Goal: Task Accomplishment & Management: Complete application form

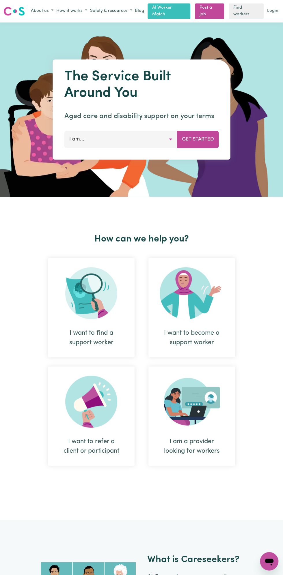
click at [276, 12] on link "Login" at bounding box center [273, 11] width 14 height 9
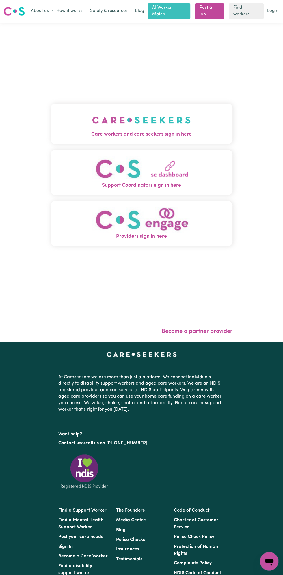
click at [273, 10] on link "Login" at bounding box center [273, 11] width 14 height 9
click at [274, 10] on link "Login" at bounding box center [273, 11] width 14 height 9
click at [175, 119] on img "Care workers and care seekers sign in here" at bounding box center [141, 119] width 98 height 21
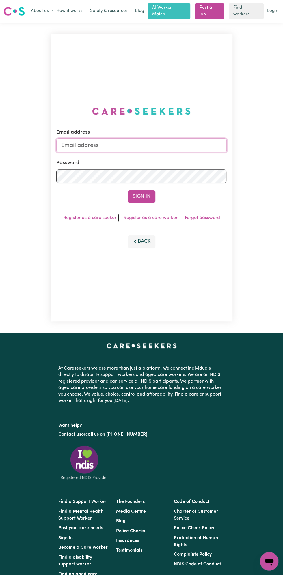
click at [98, 145] on input "Email address" at bounding box center [141, 146] width 170 height 14
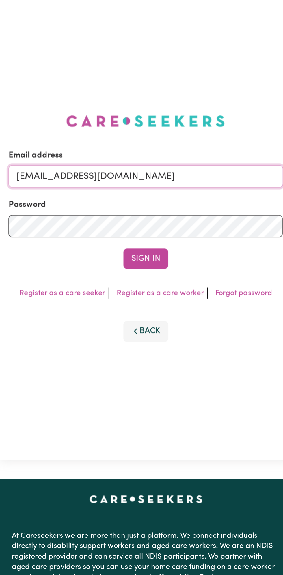
type input "senaseru@yahoo.com"
click at [151, 194] on button "Sign In" at bounding box center [142, 196] width 28 height 13
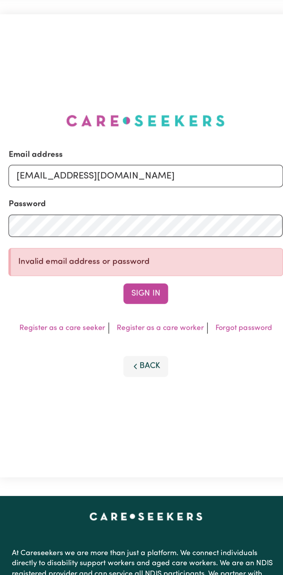
click at [149, 208] on button "Sign In" at bounding box center [142, 207] width 28 height 13
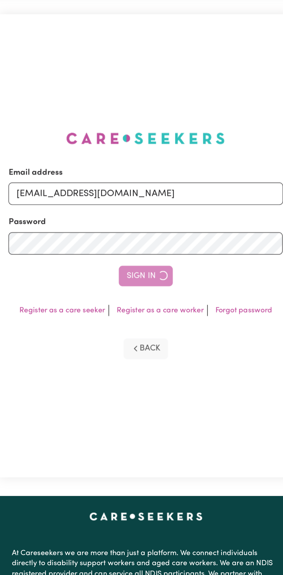
scroll to position [11, 0]
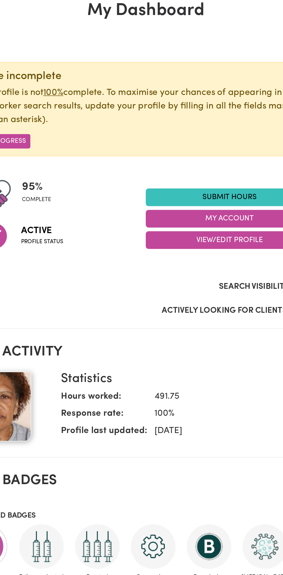
click at [193, 158] on link "Submit Hours" at bounding box center [193, 158] width 104 height 11
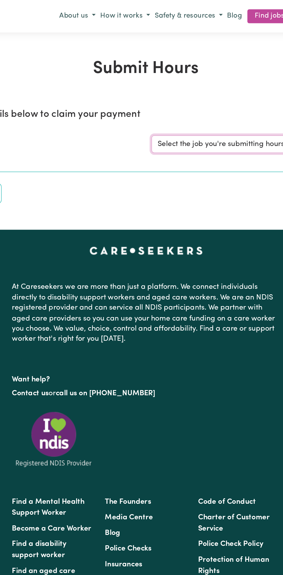
click at [199, 90] on select "Select the job you're submitting hours for... [Vartouhie (Rosie) Gharibian] Fem…" at bounding box center [212, 89] width 134 height 11
select select "13810"
click at [145, 84] on select "Select the job you're submitting hours for... [Vartouhie (Rosie) Gharibian] Fem…" at bounding box center [212, 89] width 134 height 11
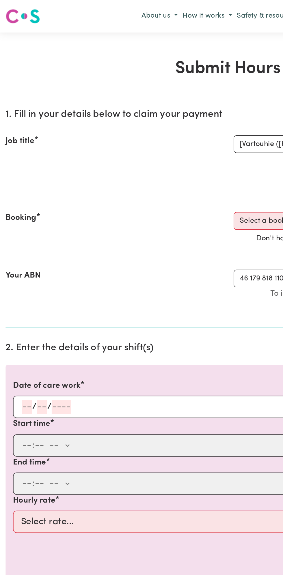
click at [26, 251] on input "number" at bounding box center [26, 252] width 6 height 9
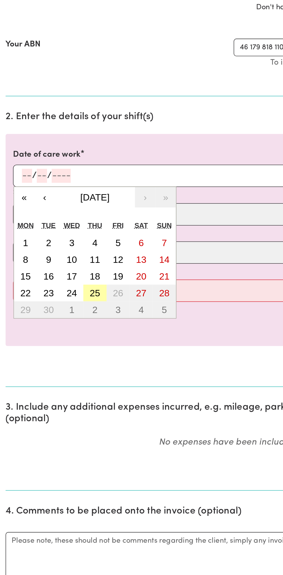
click at [65, 327] on button "25" at bounding box center [59, 325] width 14 height 10
type input "2025-09-25"
type input "25"
type input "9"
type input "2025"
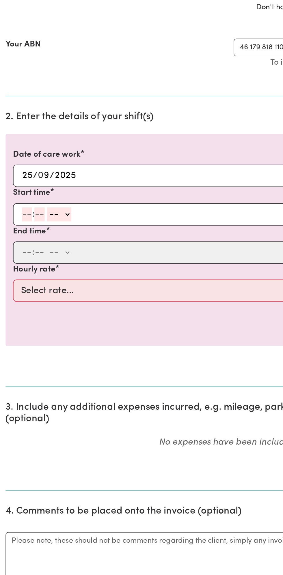
click at [17, 275] on input "number" at bounding box center [17, 276] width 6 height 9
type input "12"
type input "0"
click at [52, 277] on div "12 : 0 0 -- am pm" at bounding box center [137, 276] width 248 height 9
click at [42, 278] on select "-- am pm" at bounding box center [37, 276] width 15 height 9
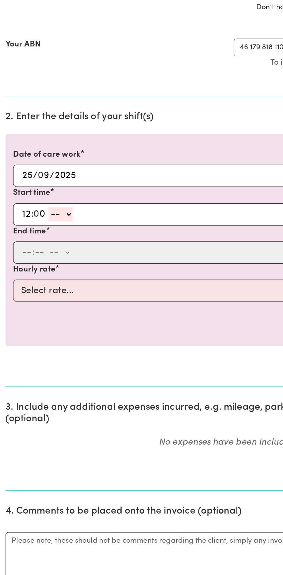
click at [30, 272] on select "-- am pm" at bounding box center [37, 276] width 15 height 9
click at [53, 278] on div "12 : 0 0 -- am pm" at bounding box center [137, 276] width 248 height 9
click at [51, 275] on div "12 : 0 0 -- am pm" at bounding box center [137, 276] width 248 height 9
click at [80, 278] on div "12 : 0 0 -- am pm" at bounding box center [137, 276] width 248 height 9
click at [89, 276] on div "12 : 0 0 -- am pm" at bounding box center [137, 276] width 248 height 9
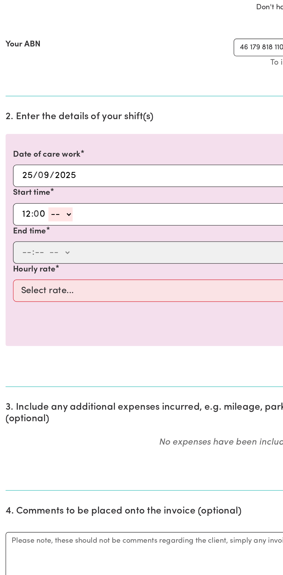
click at [50, 273] on div "12 : 0 0 -- am pm" at bounding box center [137, 276] width 248 height 9
click at [50, 272] on div "12 : 0 0 -- am pm" at bounding box center [137, 276] width 248 height 9
click at [35, 274] on select "-- am pm" at bounding box center [37, 276] width 15 height 9
select select "pm"
click at [30, 272] on select "-- am pm" at bounding box center [37, 276] width 15 height 9
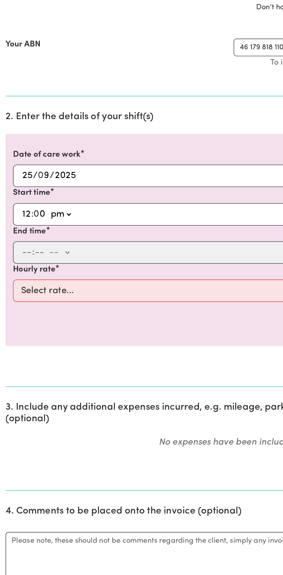
type input "12:00"
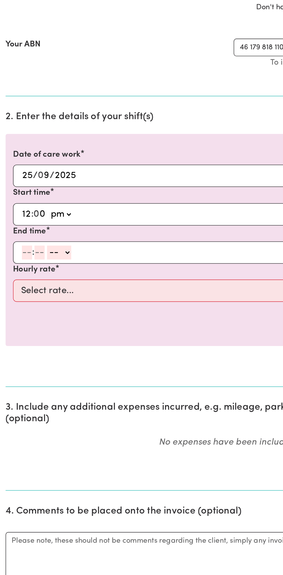
click at [18, 300] on input "number" at bounding box center [17, 300] width 6 height 9
click at [15, 299] on input "1" at bounding box center [16, 300] width 4 height 9
type input "1"
click at [23, 298] on input "number" at bounding box center [22, 300] width 6 height 9
type input "0"
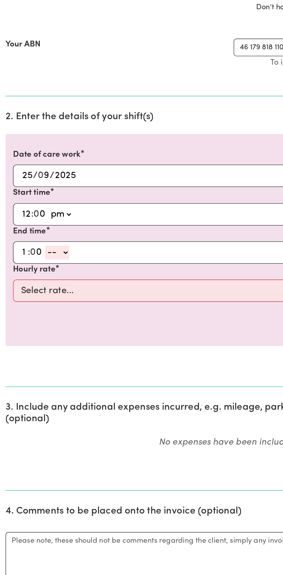
click at [48, 302] on div "1 : 0 0 -- am pm" at bounding box center [137, 300] width 248 height 9
click at [65, 301] on div "1 : 0 0 -- am pm" at bounding box center [137, 300] width 248 height 9
click at [40, 299] on select "-- am pm" at bounding box center [35, 300] width 15 height 9
select select "pm"
click at [28, 296] on select "-- am pm" at bounding box center [35, 300] width 15 height 9
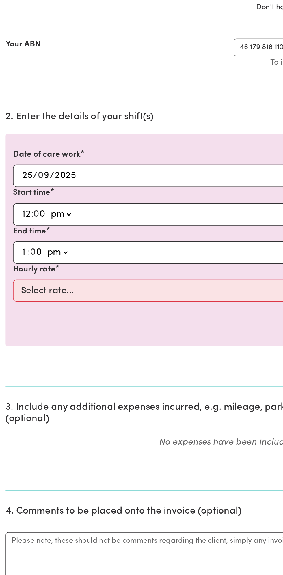
type input "13:00"
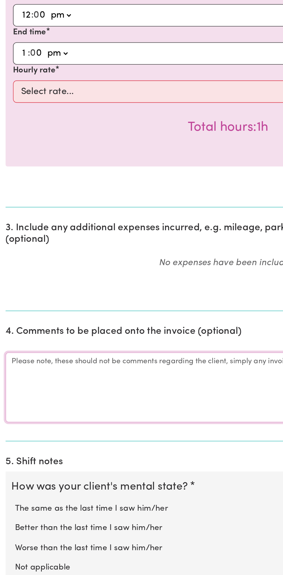
click at [67, 450] on textarea "Comments" at bounding box center [141, 458] width 276 height 43
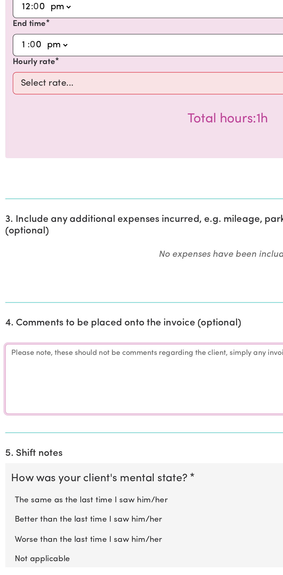
scroll to position [49, 0]
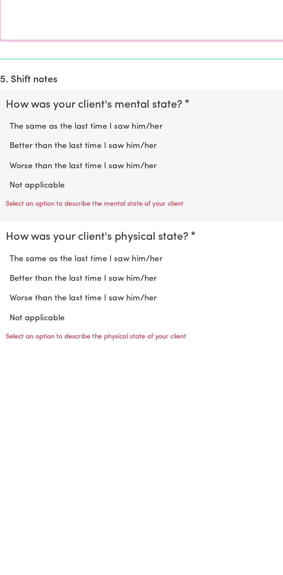
type textarea "All good"
click at [43, 473] on label "Not applicable" at bounding box center [141, 476] width 264 height 8
click at [9, 472] on input "Not applicable" at bounding box center [9, 471] width 0 height 0
radio input "true"
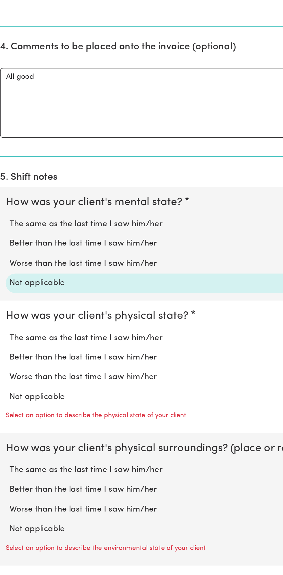
scroll to position [229, 0]
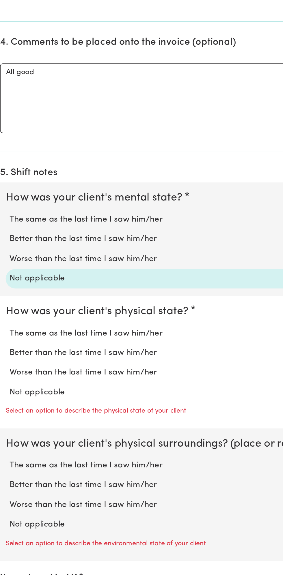
click at [41, 457] on label "Not applicable" at bounding box center [141, 461] width 264 height 8
click at [9, 457] on input "Not applicable" at bounding box center [9, 457] width 0 height 0
radio input "true"
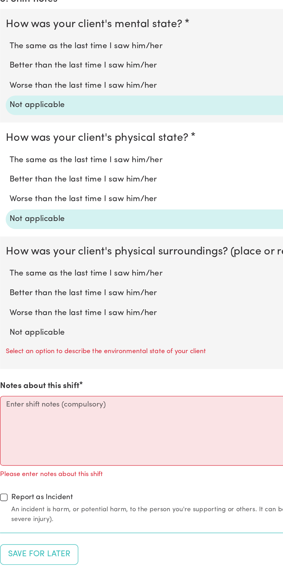
scroll to position [351, 0]
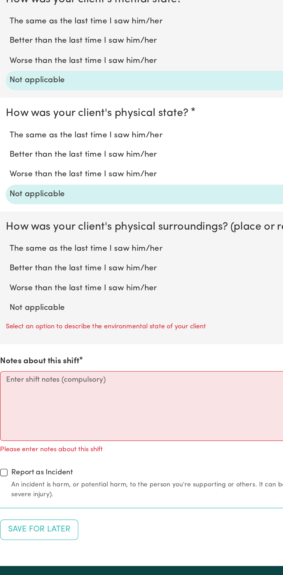
click at [42, 405] on label "Not applicable" at bounding box center [141, 409] width 264 height 8
click at [9, 405] on input "Not applicable" at bounding box center [9, 405] width 0 height 0
radio input "true"
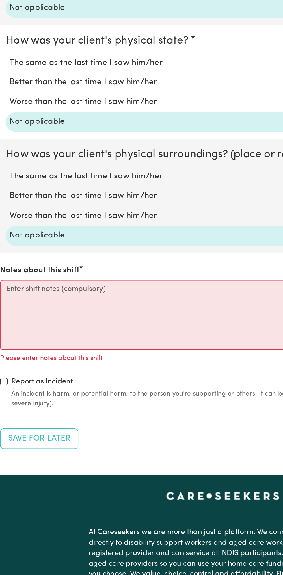
scroll to position [396, 0]
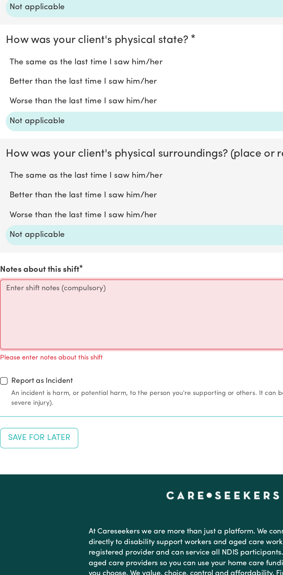
click at [54, 410] on textarea "Notes about this shift" at bounding box center [141, 413] width 276 height 43
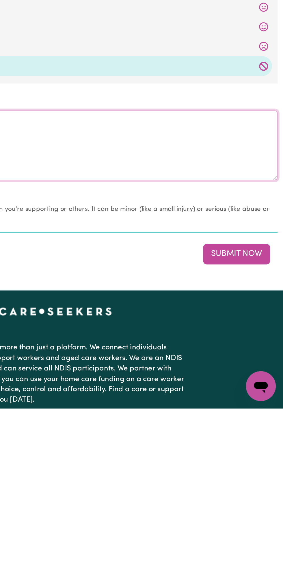
type textarea "Nothing changes all good"
click at [259, 477] on button "Submit Now" at bounding box center [254, 479] width 42 height 13
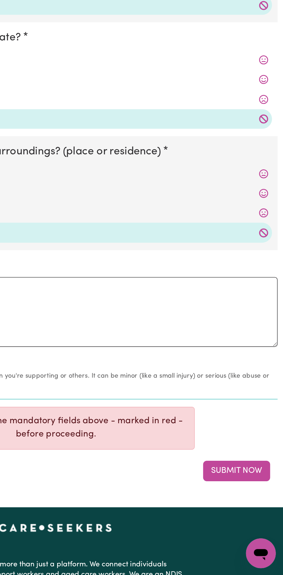
click at [257, 505] on button "Submit Now" at bounding box center [254, 510] width 42 height 13
click at [252, 511] on button "Submit Now" at bounding box center [254, 510] width 42 height 13
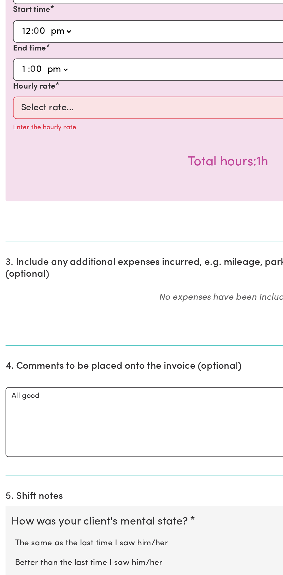
scroll to position [255, 0]
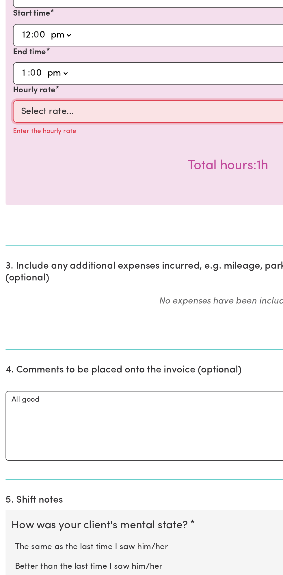
click at [85, 68] on select "Select rate... $49.00 (Weekday) $60.00 (Saturday)" at bounding box center [141, 69] width 267 height 14
select select "49-Weekday"
click at [8, 62] on select "Select rate... $49.00 (Weekday) $60.00 (Saturday)" at bounding box center [141, 69] width 267 height 14
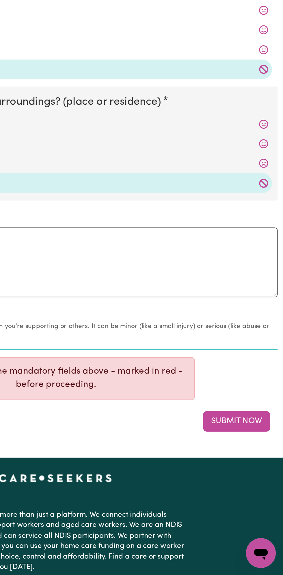
click at [257, 477] on button "Submit Now" at bounding box center [254, 479] width 42 height 13
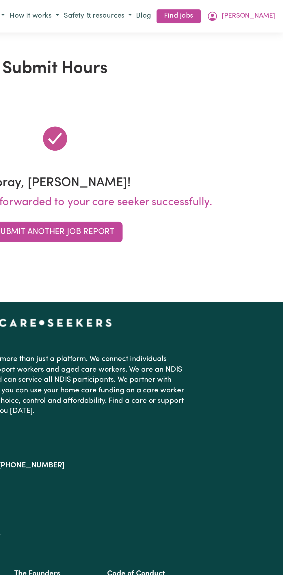
scroll to position [0, 0]
